Goal: Task Accomplishment & Management: Manage account settings

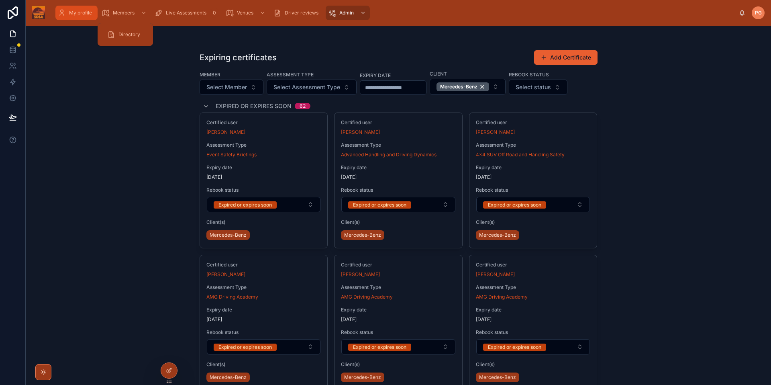
click at [79, 17] on div "My profile" at bounding box center [76, 12] width 37 height 13
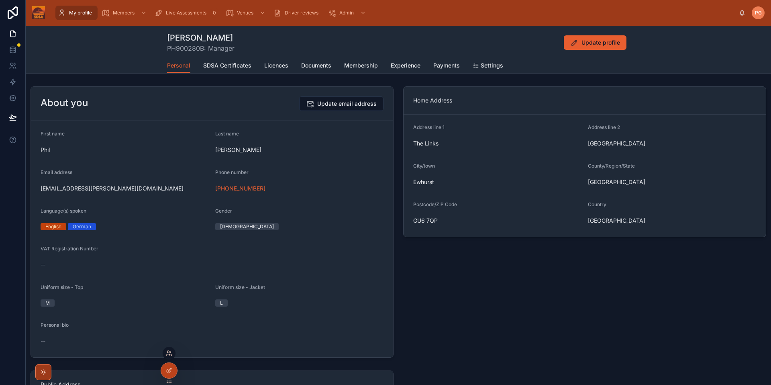
click at [169, 354] on icon at bounding box center [168, 355] width 3 height 2
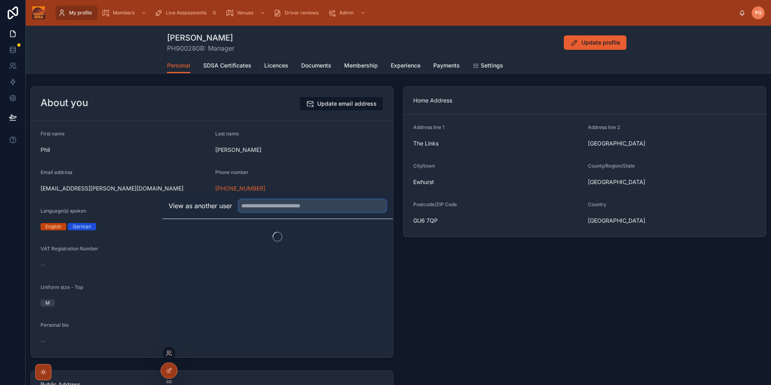
click at [267, 207] on input "text" at bounding box center [313, 205] width 148 height 13
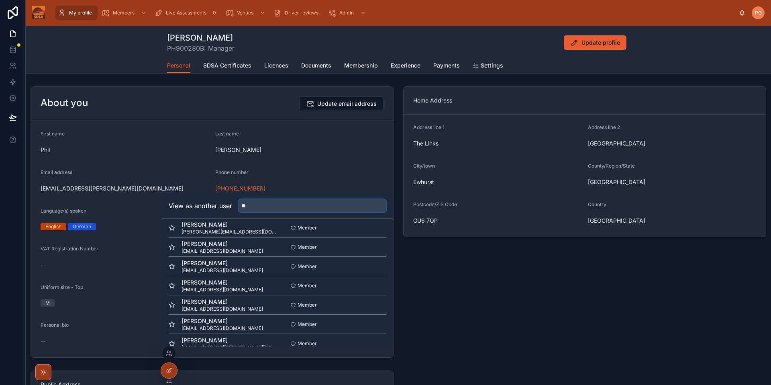
scroll to position [194, 0]
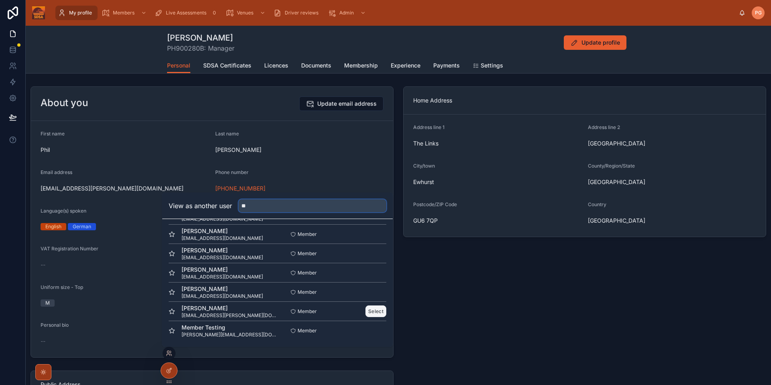
type input "**"
click at [379, 312] on button "Select" at bounding box center [375, 311] width 21 height 12
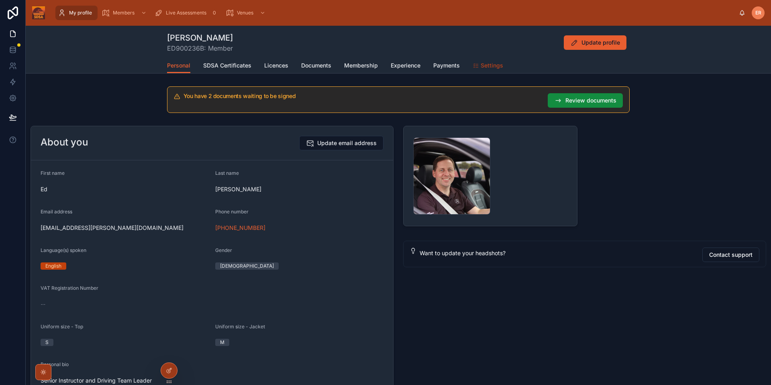
click at [481, 68] on span "Settings" at bounding box center [492, 65] width 22 height 8
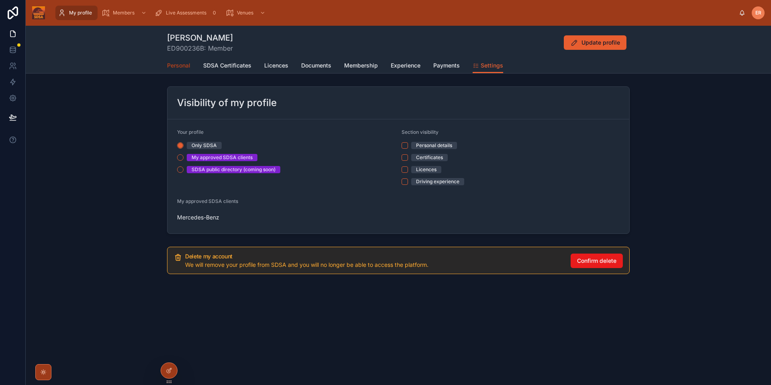
click at [180, 64] on span "Personal" at bounding box center [178, 65] width 23 height 8
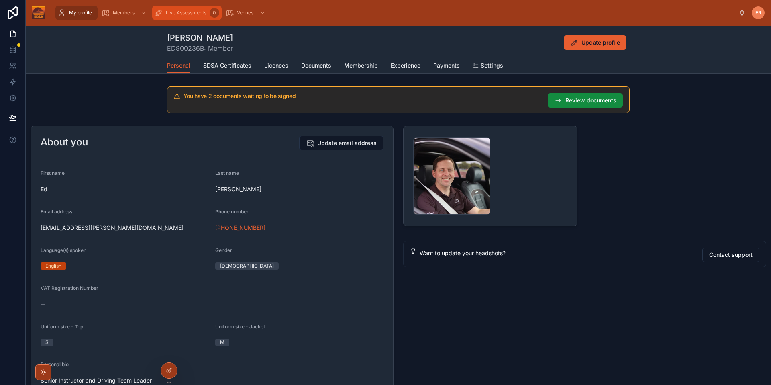
click at [184, 13] on span "Live Assessments" at bounding box center [186, 13] width 41 height 6
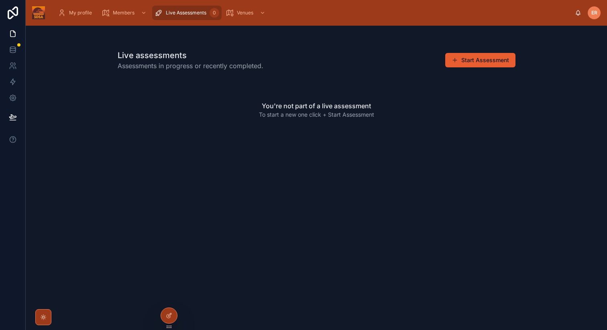
click at [537, 135] on div "Live assessments Assessments in progress or recently completed. Start Assessmen…" at bounding box center [316, 178] width 581 height 305
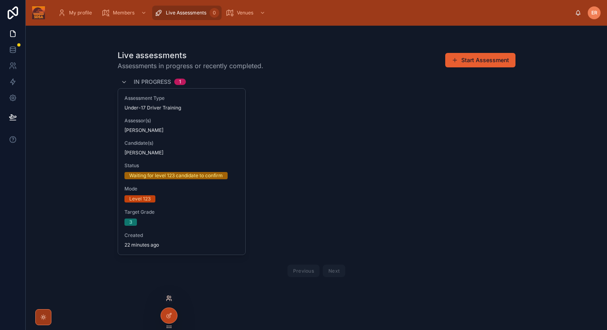
click at [169, 300] on icon at bounding box center [169, 299] width 6 height 6
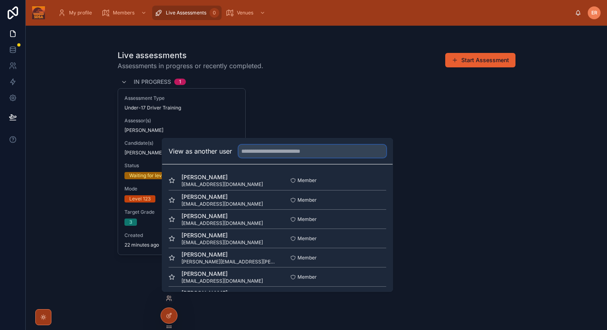
click at [265, 153] on input "text" at bounding box center [313, 151] width 148 height 13
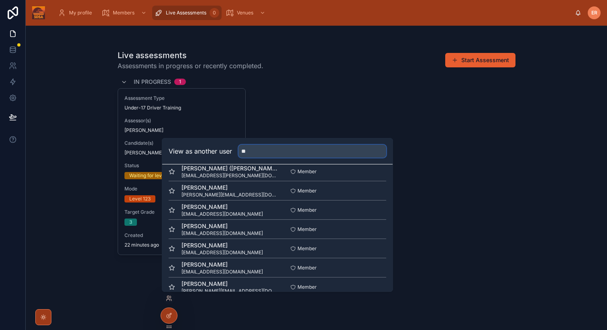
scroll to position [256, 0]
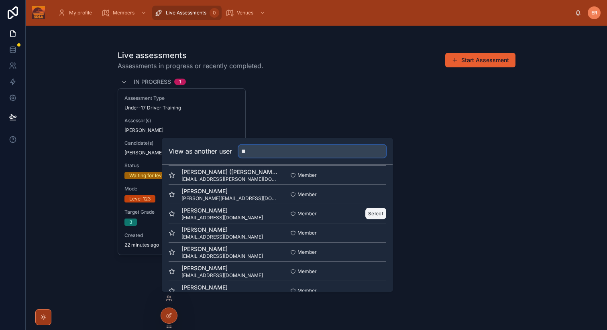
type input "**"
click at [377, 214] on button "Select" at bounding box center [375, 214] width 21 height 12
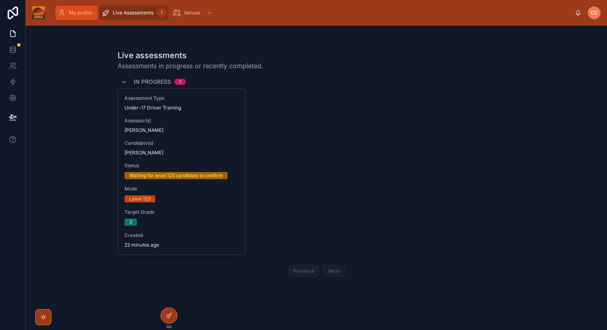
click at [73, 14] on span "My profile" at bounding box center [80, 13] width 23 height 6
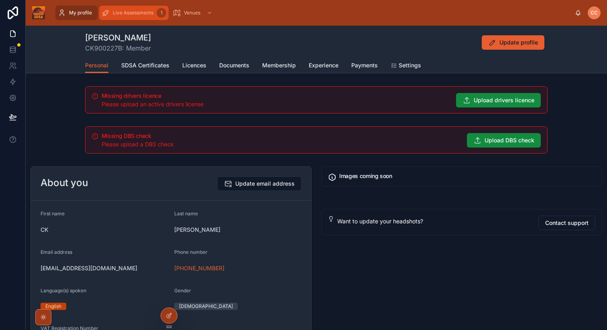
click at [130, 12] on span "Live Assessments" at bounding box center [133, 13] width 41 height 6
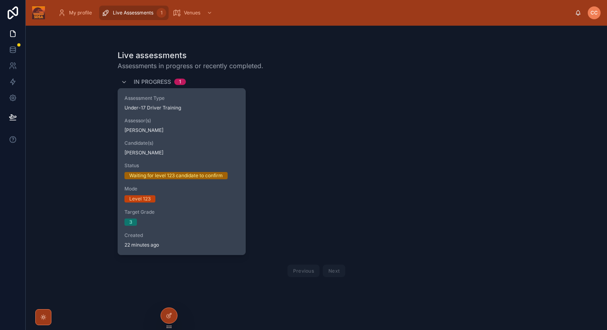
click at [245, 145] on div "Assessment Type Under-17 Driver Training Assessor(s) Ed Redfern Candidate(s) CK…" at bounding box center [182, 172] width 128 height 166
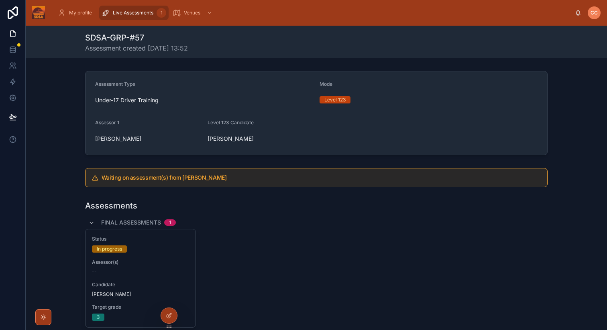
scroll to position [52, 0]
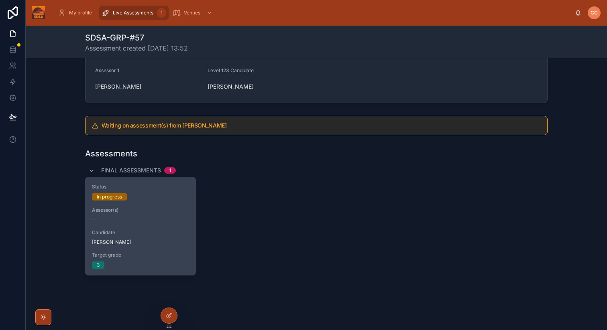
click at [151, 229] on div "Status In progress Assessor(s) -- Candidate CK Chan Target grade 3" at bounding box center [141, 226] width 110 height 98
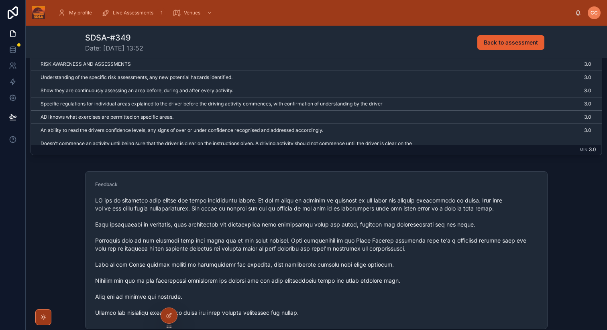
scroll to position [427, 0]
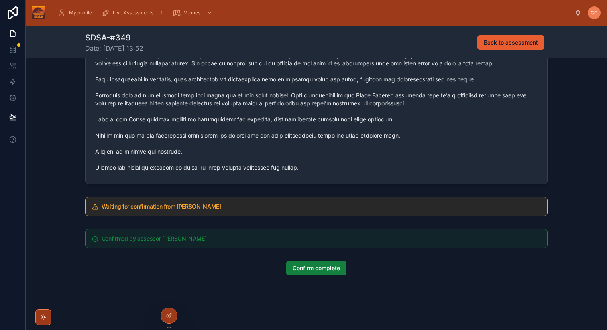
click at [321, 269] on span "Confirm complete" at bounding box center [316, 269] width 47 height 8
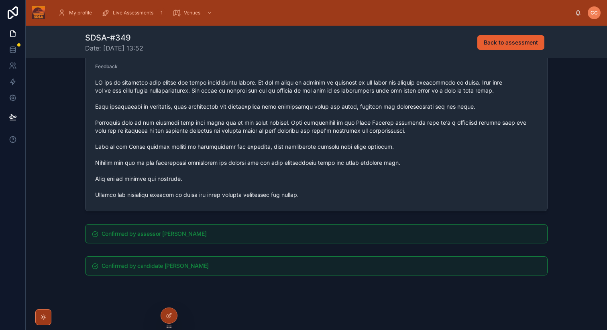
scroll to position [0, 0]
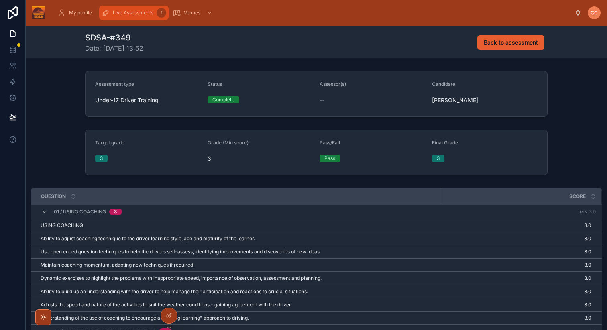
click at [146, 13] on span "Live Assessments" at bounding box center [133, 13] width 41 height 6
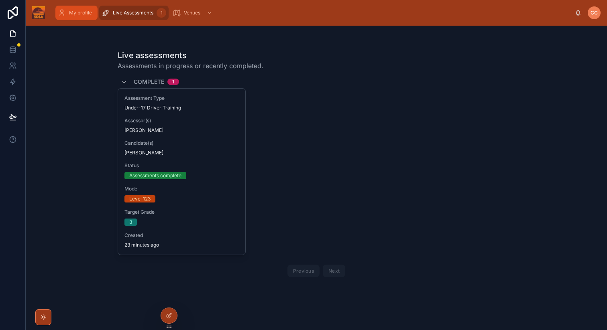
click at [73, 16] on span "My profile" at bounding box center [80, 13] width 23 height 6
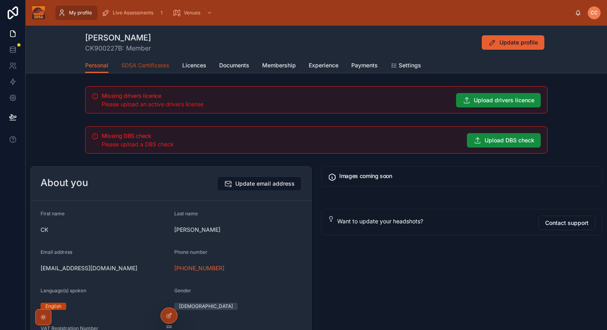
click at [137, 65] on span "SDSA Certificates" at bounding box center [145, 65] width 48 height 8
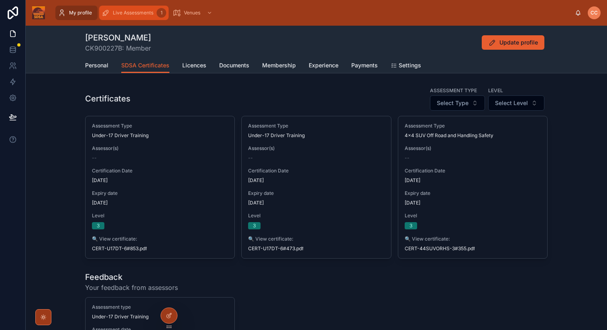
click at [121, 10] on span "Live Assessments" at bounding box center [133, 13] width 41 height 6
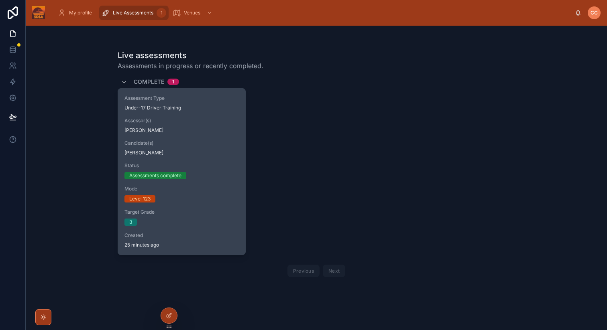
click at [209, 171] on div "Status Assessments complete" at bounding box center [181, 171] width 115 height 17
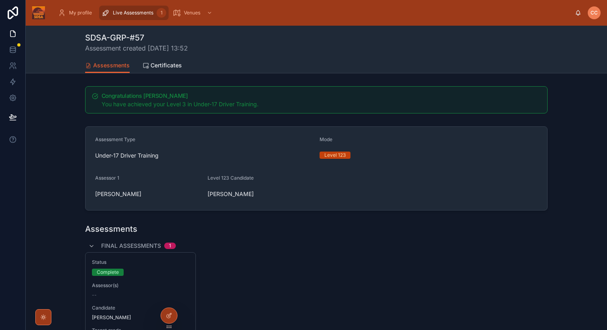
scroll to position [75, 0]
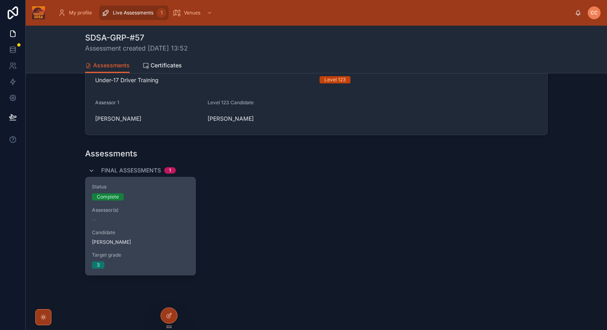
click at [127, 235] on span "Candidate" at bounding box center [140, 233] width 97 height 6
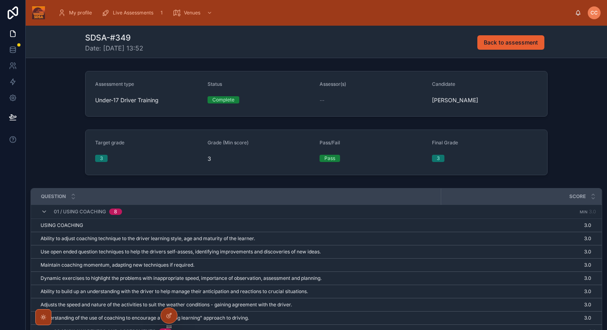
click at [594, 15] on span "CC" at bounding box center [594, 13] width 7 height 6
click at [586, 129] on div "Target grade 3 Grade (Min score) 3 Pass/Fail Pass Final Grade 3" at bounding box center [316, 152] width 581 height 52
click at [169, 300] on icon at bounding box center [168, 301] width 3 height 2
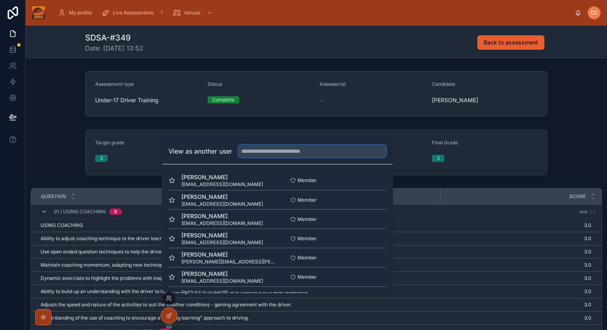
click at [264, 151] on input "text" at bounding box center [313, 151] width 148 height 13
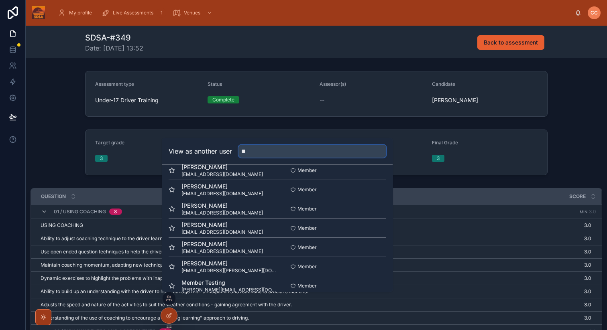
scroll to position [194, 0]
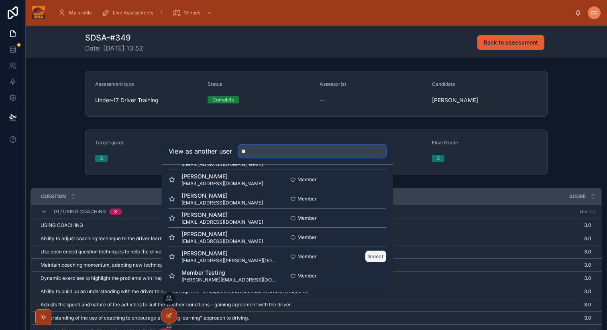
type input "**"
click at [374, 258] on button "Select" at bounding box center [375, 257] width 21 height 12
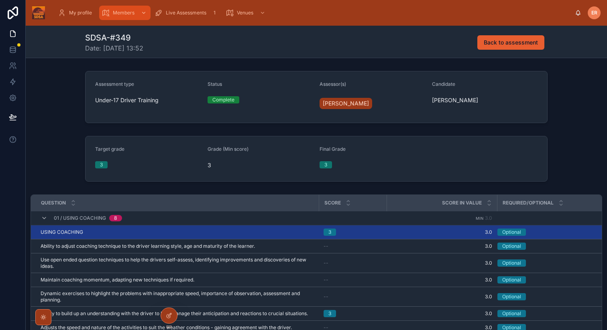
click at [122, 15] on span "Members" at bounding box center [124, 13] width 22 height 6
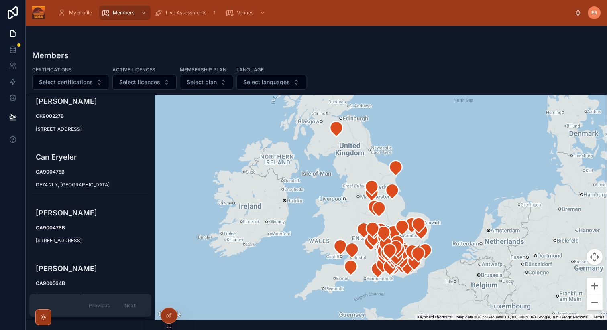
scroll to position [686, 0]
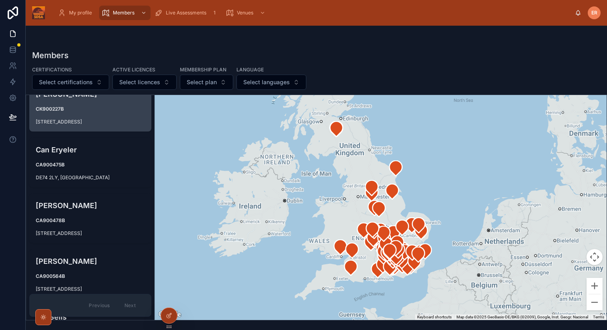
click at [61, 112] on strong "CK900227B" at bounding box center [50, 109] width 28 height 6
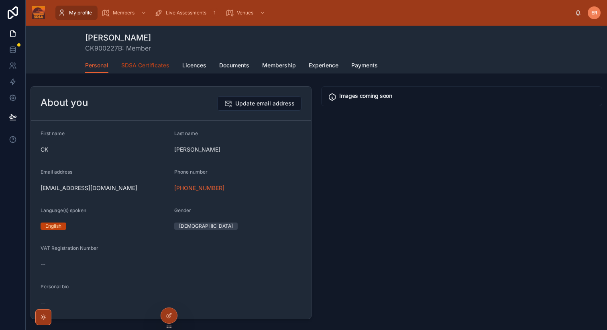
click at [147, 63] on span "SDSA Certificates" at bounding box center [145, 65] width 48 height 8
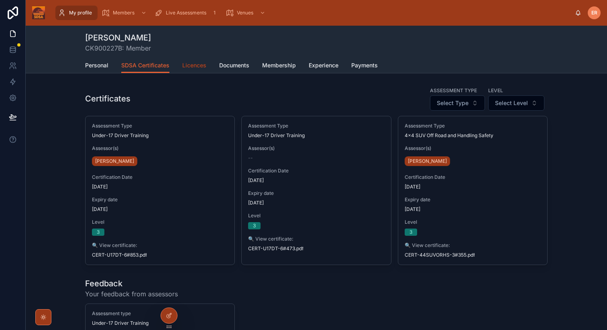
click at [188, 66] on span "Licences" at bounding box center [194, 65] width 24 height 8
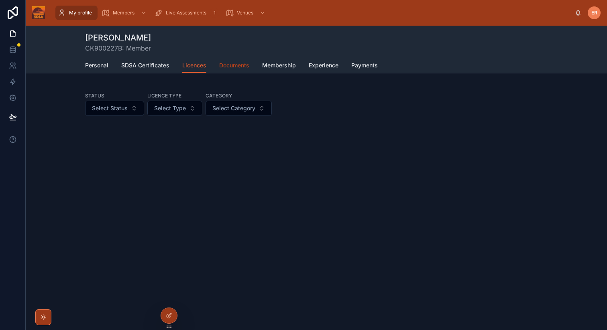
click at [233, 65] on span "Documents" at bounding box center [234, 65] width 30 height 8
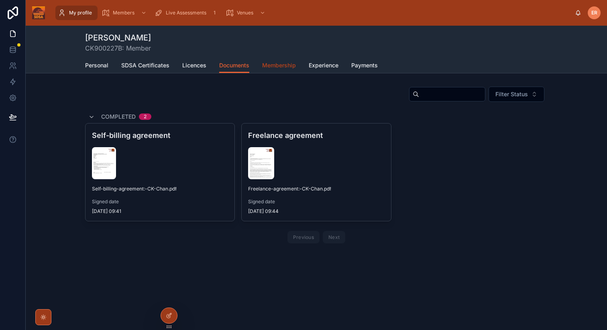
click at [283, 66] on span "Membership" at bounding box center [279, 65] width 34 height 8
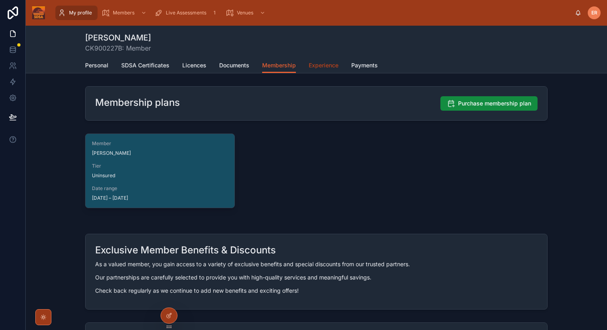
click at [321, 67] on span "Experience" at bounding box center [324, 65] width 30 height 8
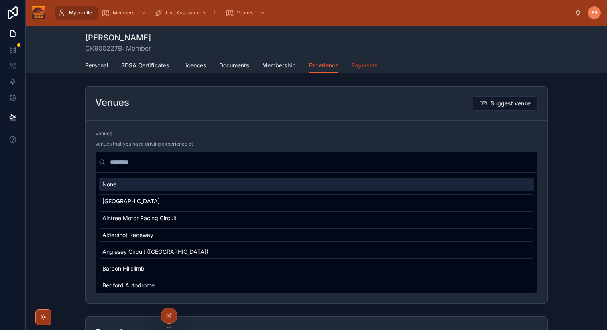
click at [361, 61] on span "Payments" at bounding box center [364, 65] width 27 height 8
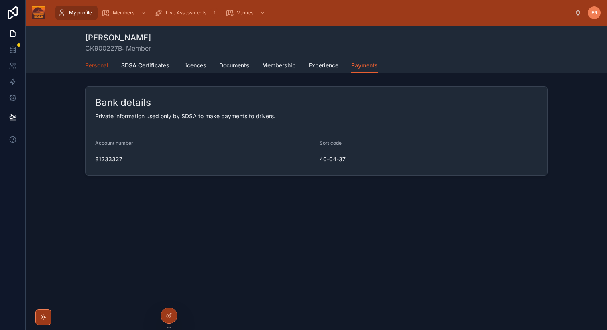
click at [98, 64] on span "Personal" at bounding box center [96, 65] width 23 height 8
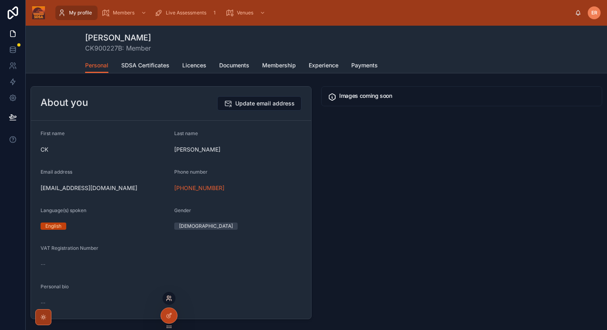
click at [169, 300] on icon at bounding box center [168, 301] width 3 height 2
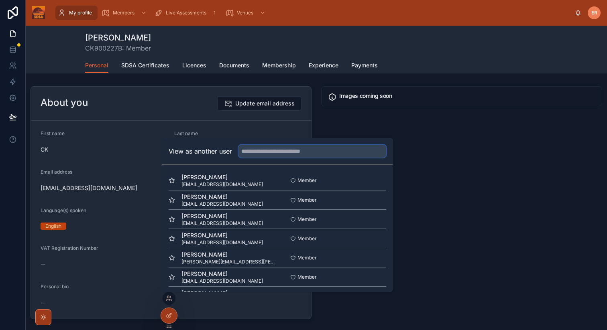
click at [278, 151] on input "text" at bounding box center [313, 151] width 148 height 13
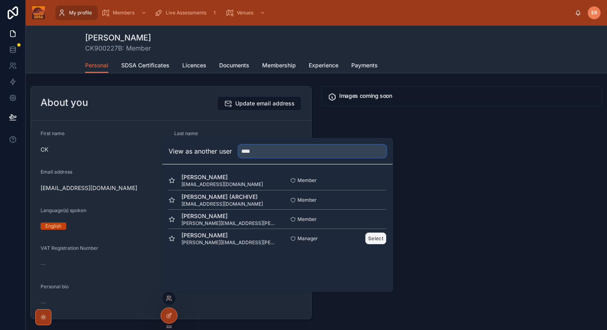
type input "****"
click at [373, 241] on button "Select" at bounding box center [375, 239] width 21 height 12
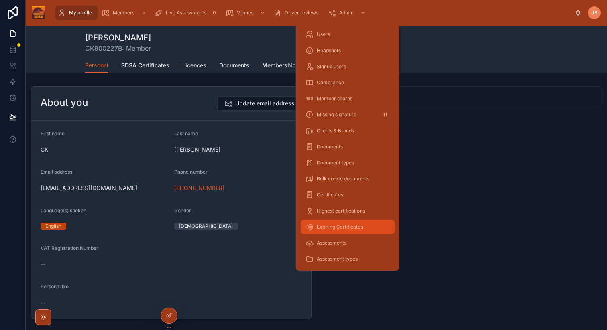
click at [342, 226] on span "Expiring Certificates" at bounding box center [340, 227] width 46 height 6
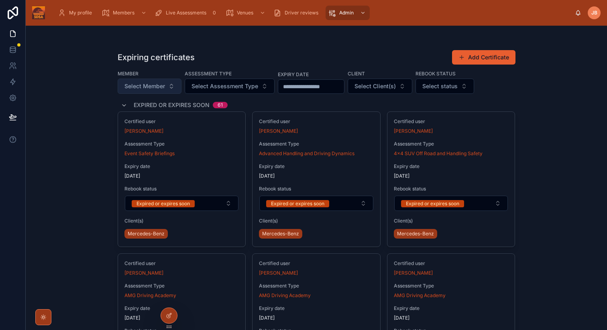
click at [139, 87] on span "Select Member" at bounding box center [144, 86] width 41 height 8
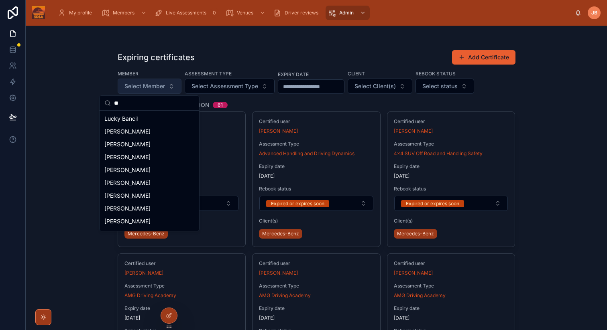
type input "*"
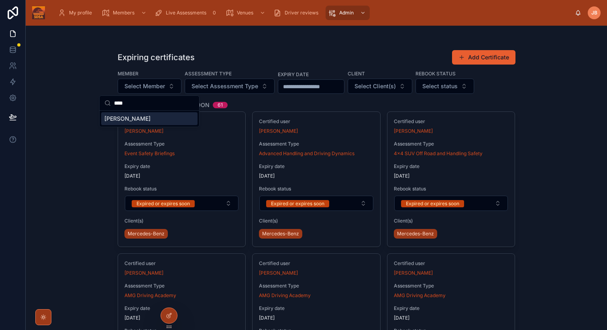
type input "****"
click at [120, 120] on span "[PERSON_NAME]" at bounding box center [127, 119] width 46 height 8
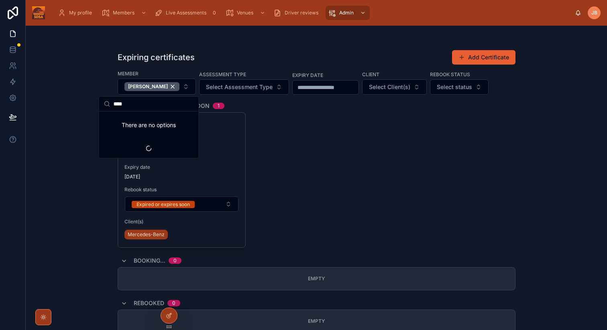
click at [563, 185] on div "Expiring certificates Add Certificate Member [PERSON_NAME] Assessment Type Sele…" at bounding box center [316, 178] width 581 height 305
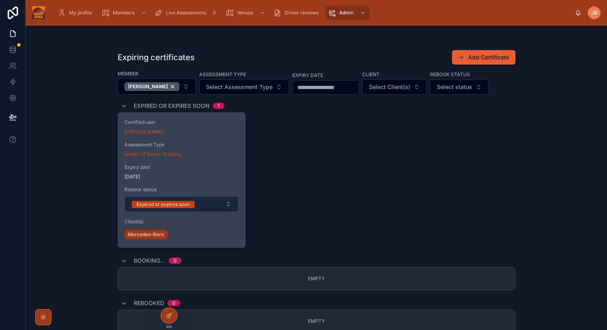
click at [228, 204] on button "Expired or expires soon" at bounding box center [182, 204] width 114 height 15
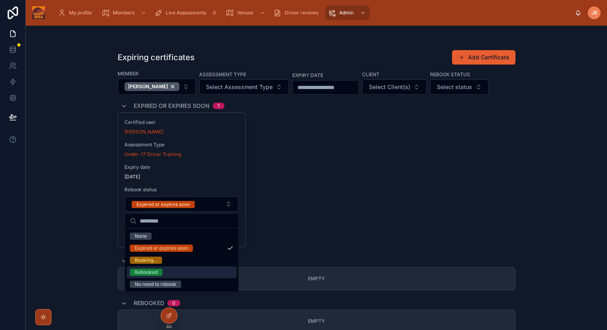
click at [145, 273] on div "Rebooked" at bounding box center [146, 272] width 23 height 7
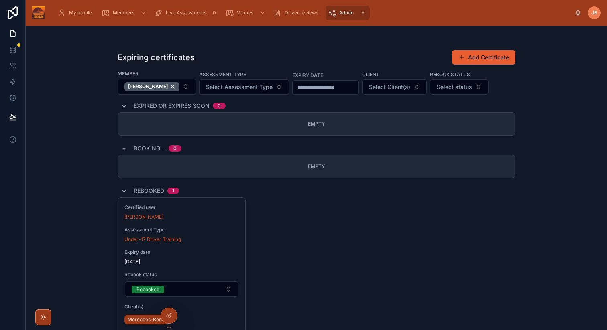
scroll to position [78, 0]
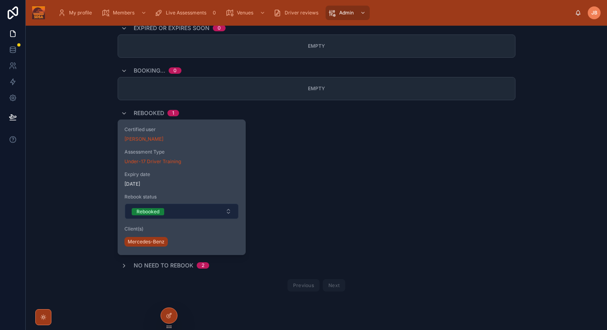
click at [193, 213] on button "Rebooked" at bounding box center [182, 211] width 114 height 15
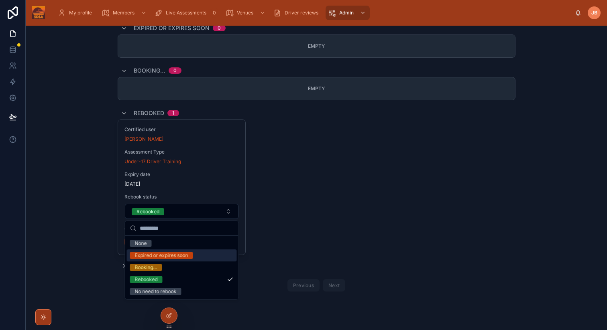
click at [157, 255] on div "Expired or expires soon" at bounding box center [161, 255] width 53 height 7
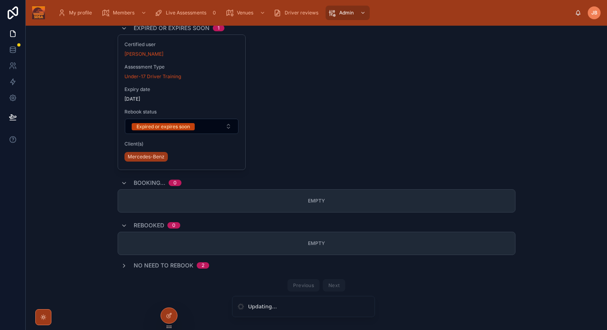
scroll to position [0, 0]
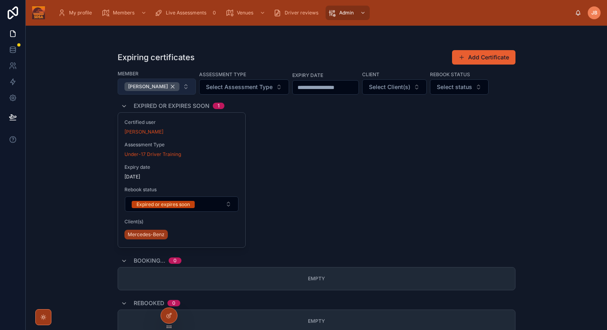
click at [155, 87] on div "[PERSON_NAME]" at bounding box center [151, 86] width 55 height 9
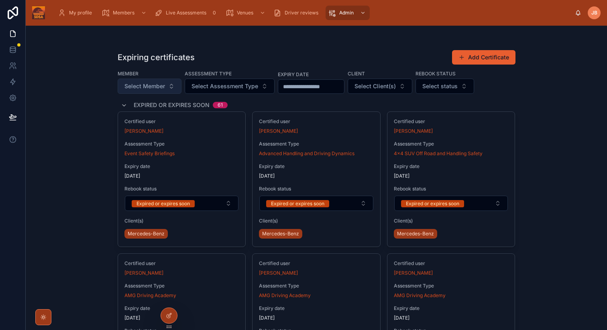
click at [149, 88] on span "Select Member" at bounding box center [144, 86] width 41 height 8
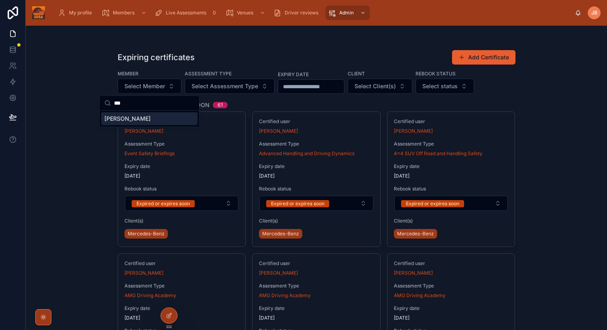
type input "***"
click at [137, 120] on div "[PERSON_NAME]" at bounding box center [149, 118] width 96 height 13
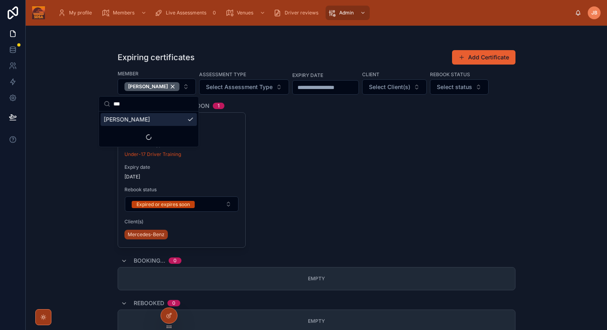
click at [339, 200] on div "Certified user [PERSON_NAME] Assessment Type Under-17 Driver Training Expiry da…" at bounding box center [317, 180] width 398 height 136
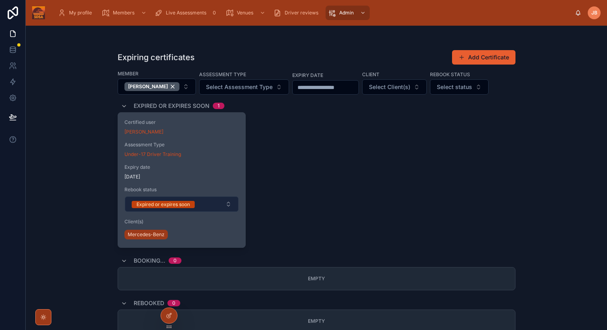
click at [226, 202] on button "Expired or expires soon" at bounding box center [182, 204] width 114 height 15
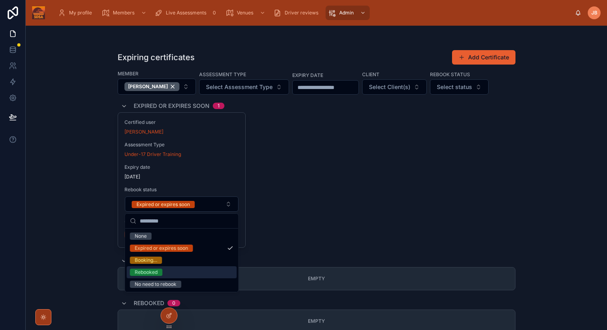
click at [149, 273] on div "Rebooked" at bounding box center [146, 272] width 23 height 7
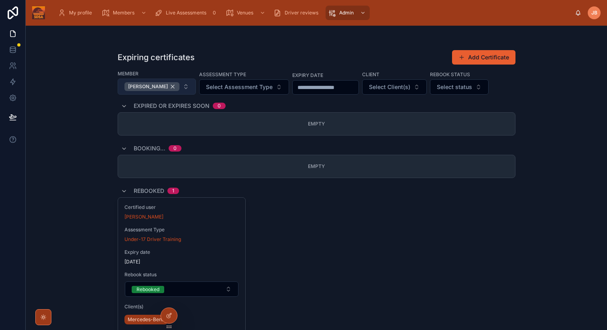
click at [157, 88] on div "[PERSON_NAME]" at bounding box center [151, 86] width 55 height 9
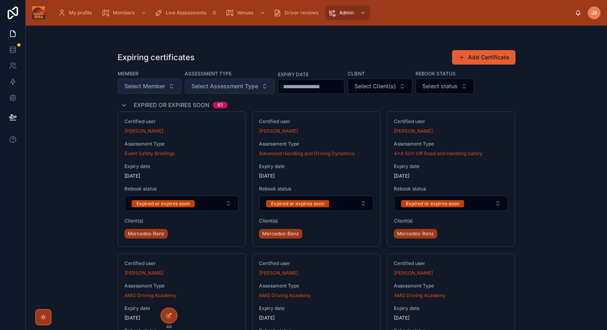
click at [245, 90] on span "Select Assessment Type" at bounding box center [225, 86] width 67 height 8
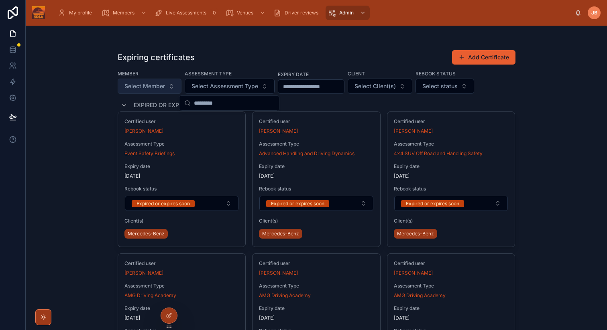
click at [559, 117] on div "Expiring certificates Add Certificate Member Select Member Assessment Type Sele…" at bounding box center [316, 178] width 581 height 305
click at [224, 77] on div "Assessment Type" at bounding box center [230, 74] width 90 height 9
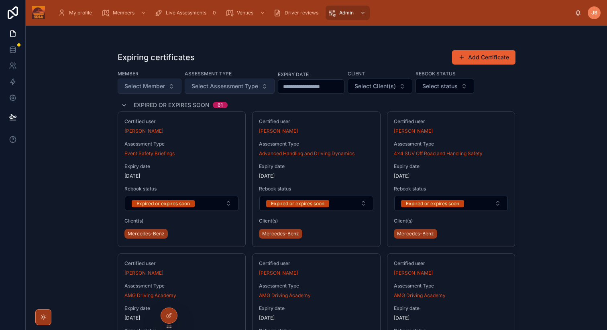
click at [219, 85] on span "Select Assessment Type" at bounding box center [225, 86] width 67 height 8
click at [559, 143] on div "Expiring certificates Add Certificate Member Select Member Assessment Type Sele…" at bounding box center [316, 178] width 581 height 305
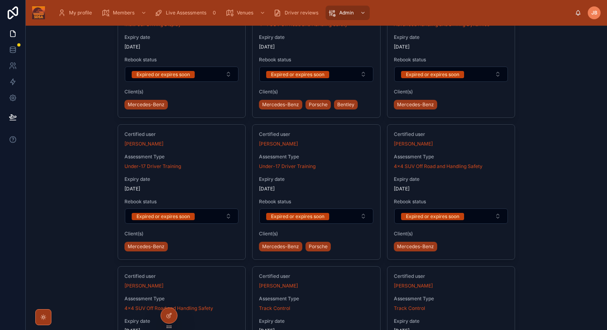
scroll to position [2920, 0]
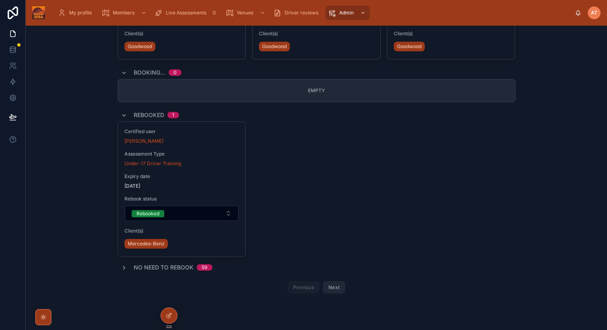
scroll to position [2890, 0]
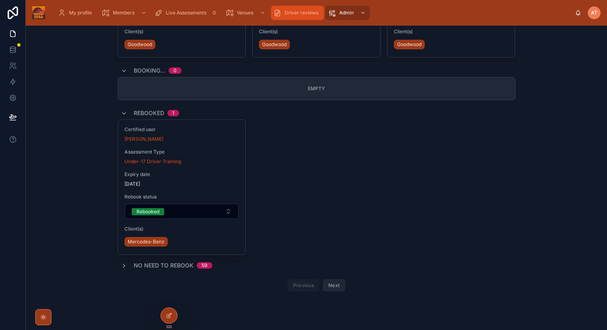
click at [286, 7] on div "Driver reviews" at bounding box center [297, 12] width 48 height 13
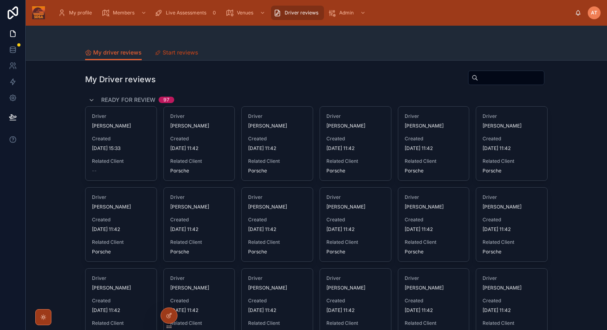
click at [169, 51] on span "Start reviews" at bounding box center [181, 53] width 36 height 8
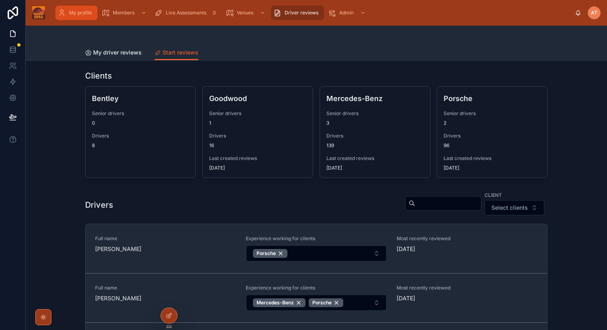
click at [79, 6] on link "My profile" at bounding box center [76, 13] width 42 height 14
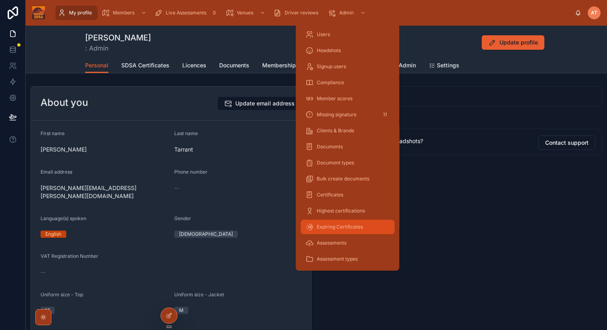
click at [343, 229] on span "Expiring Certificates" at bounding box center [340, 227] width 46 height 6
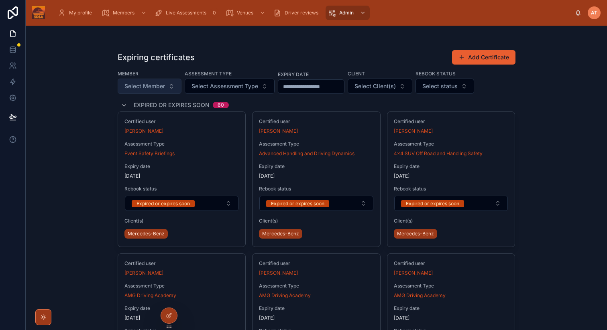
click at [152, 89] on span "Select Member" at bounding box center [144, 86] width 41 height 8
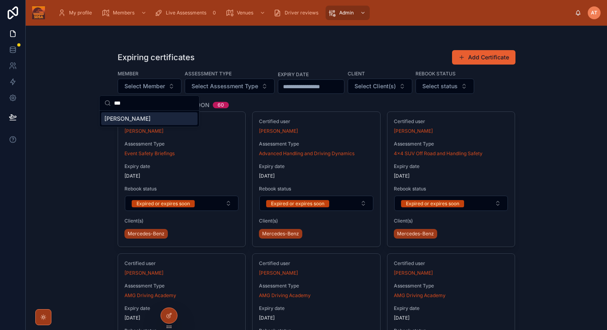
type input "***"
click at [124, 119] on span "[PERSON_NAME]" at bounding box center [127, 119] width 46 height 8
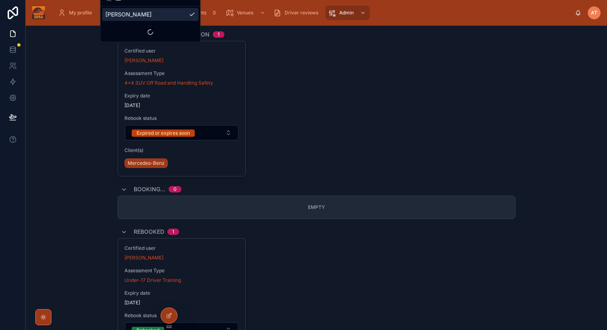
scroll to position [190, 0]
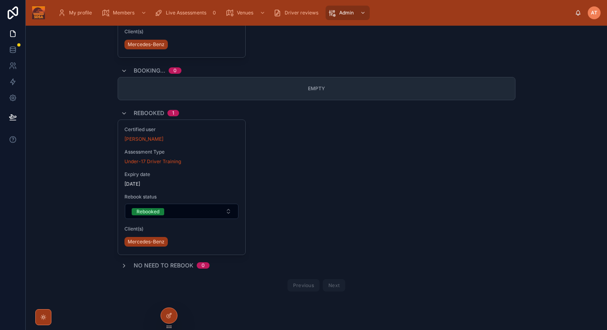
click at [524, 218] on div "Expiring certificates Add Certificate Member [PERSON_NAME] Assessment Type Sele…" at bounding box center [316, 178] width 581 height 305
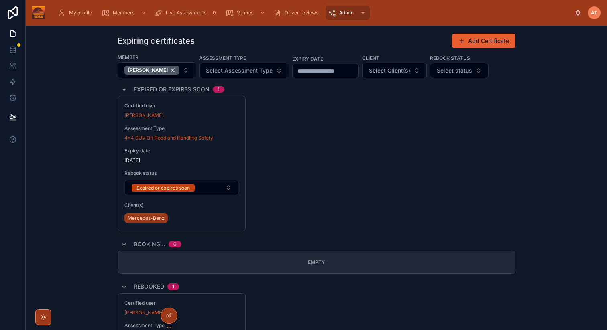
scroll to position [0, 0]
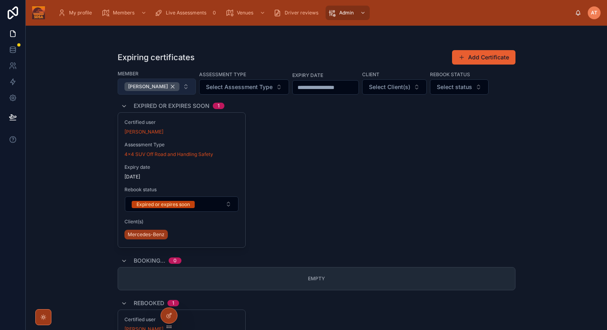
click at [162, 86] on div "[PERSON_NAME]" at bounding box center [151, 86] width 55 height 9
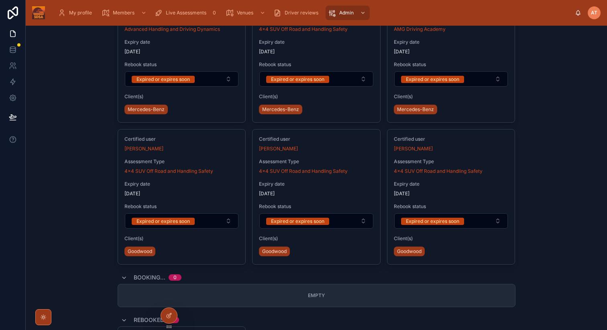
scroll to position [2890, 0]
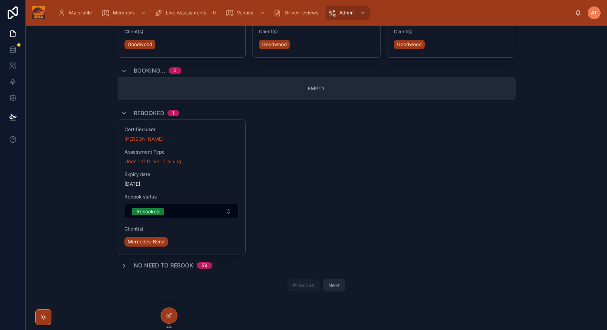
click at [176, 113] on span "1" at bounding box center [173, 113] width 12 height 6
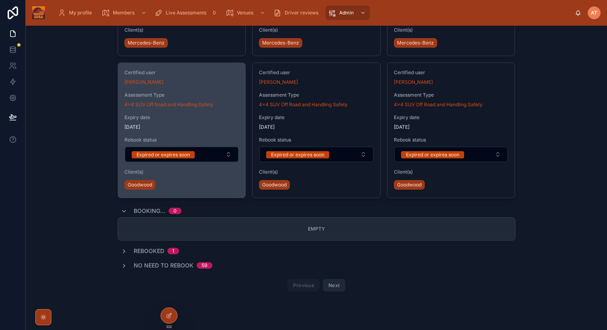
scroll to position [2750, 0]
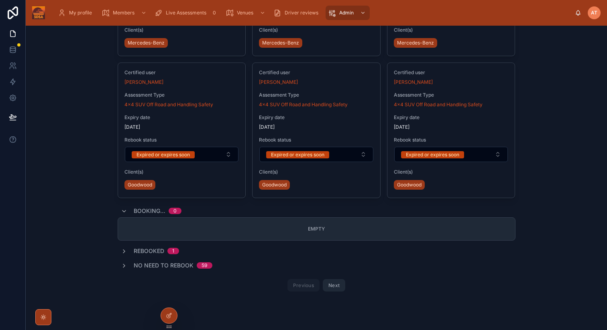
click at [153, 253] on span "Rebooked" at bounding box center [149, 251] width 31 height 8
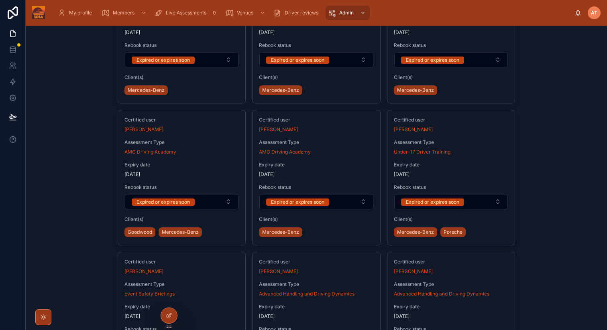
scroll to position [0, 0]
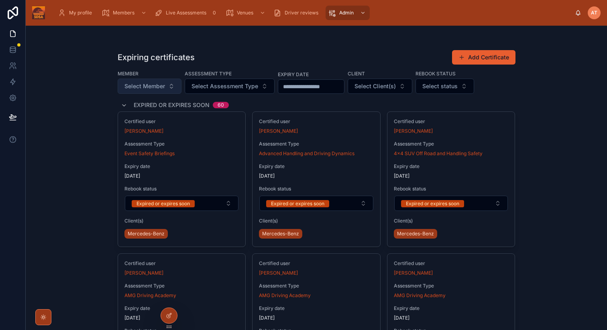
click at [155, 81] on button "Select Member" at bounding box center [150, 86] width 64 height 15
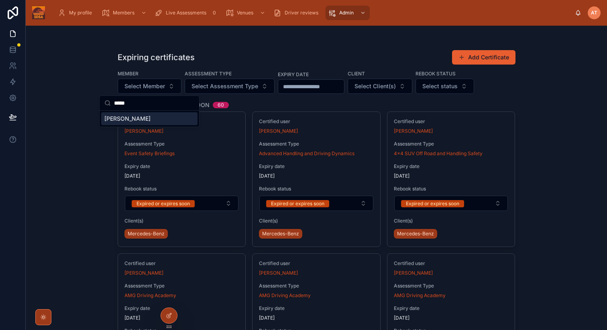
type input "*****"
click at [123, 117] on span "[PERSON_NAME]" at bounding box center [127, 119] width 46 height 8
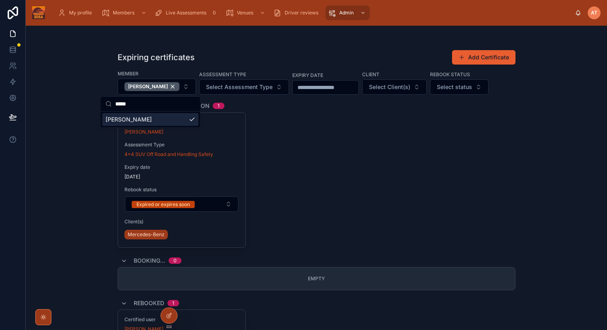
click at [568, 198] on div "Expiring certificates Add Certificate Member [PERSON_NAME] Assessment Type Sele…" at bounding box center [316, 178] width 581 height 305
